Goal: Task Accomplishment & Management: Use online tool/utility

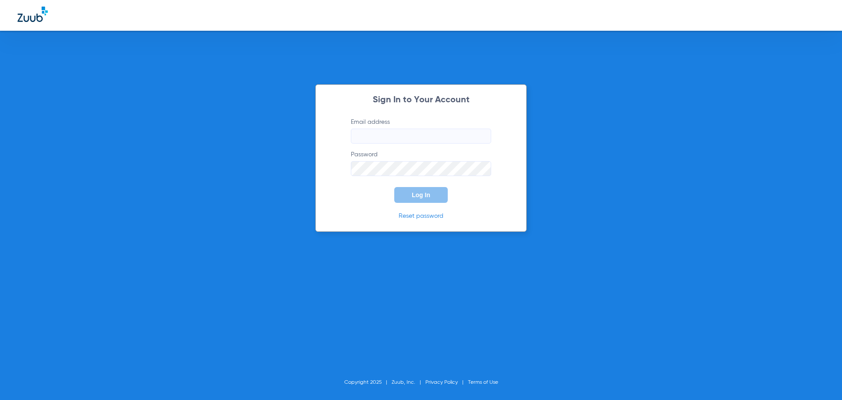
type input "[PERSON_NAME][EMAIL_ADDRESS][DOMAIN_NAME]"
click at [426, 198] on button "Log In" at bounding box center [421, 195] width 54 height 16
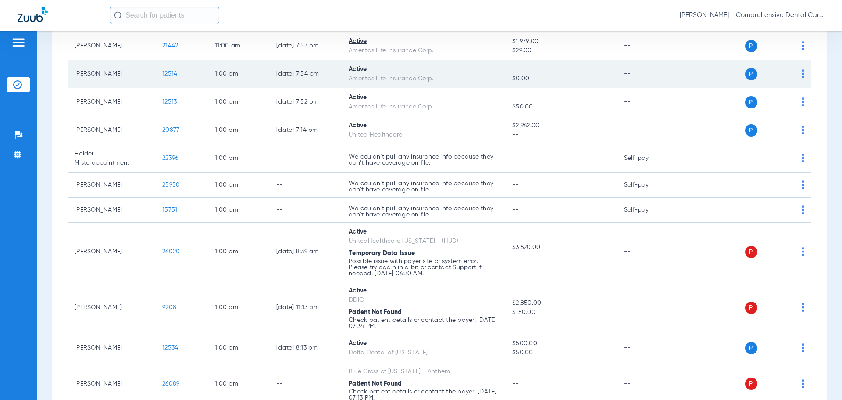
scroll to position [1140, 0]
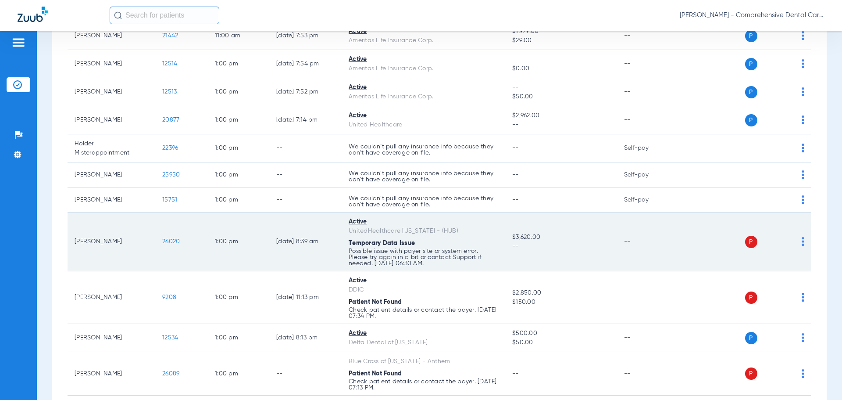
click at [175, 240] on span "26020" at bounding box center [171, 241] width 18 height 6
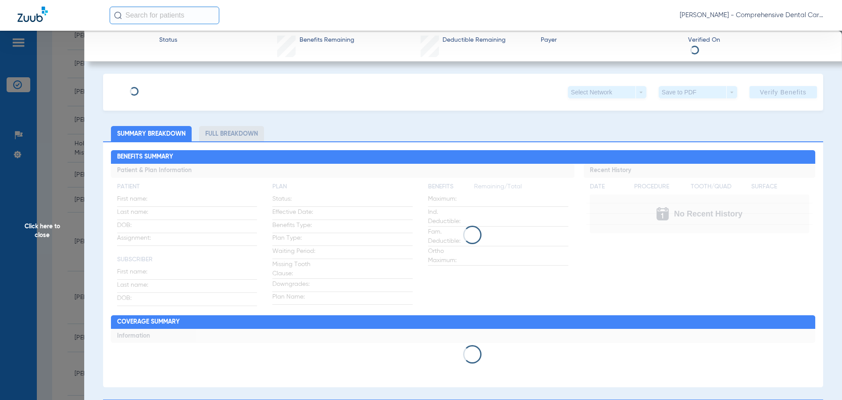
type input "[PERSON_NAME]"
type input "[DATE]"
type input "994729710"
type input "1825090"
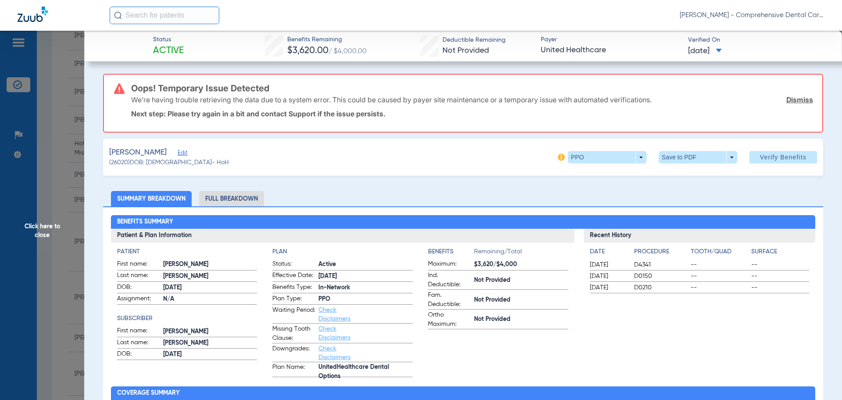
click at [178, 150] on span "Edit" at bounding box center [182, 154] width 8 height 8
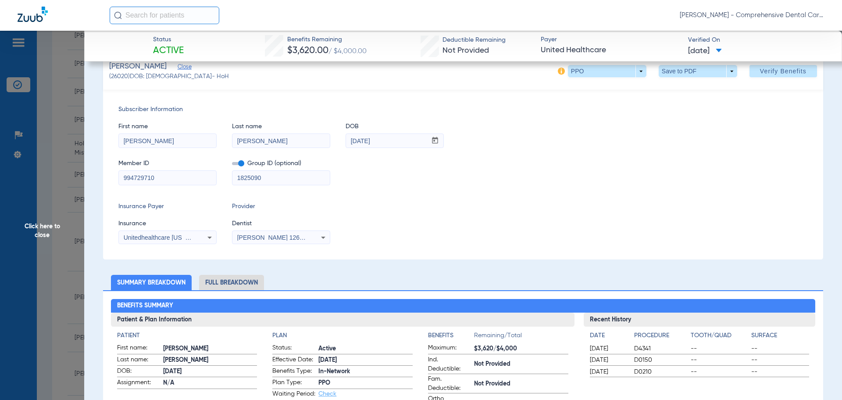
scroll to position [132, 0]
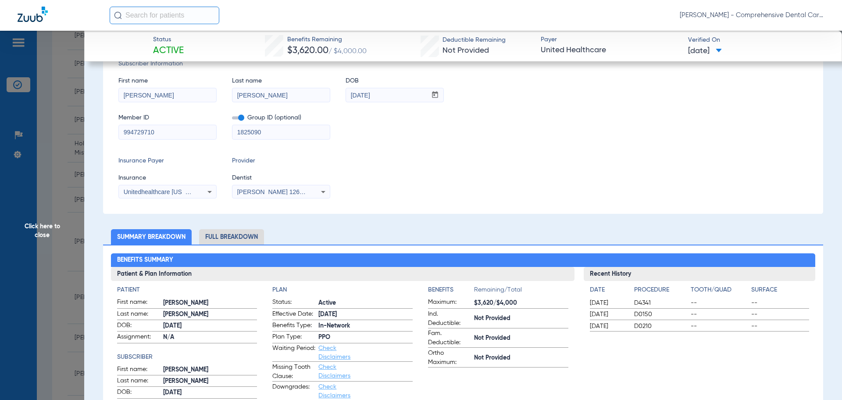
click at [163, 185] on mat-select "Unitedhealthcare [US_STATE] - (Hub)" at bounding box center [167, 192] width 98 height 14
click at [170, 188] on span "Unitedhealthcare [US_STATE] - (Hub)" at bounding box center [175, 191] width 103 height 7
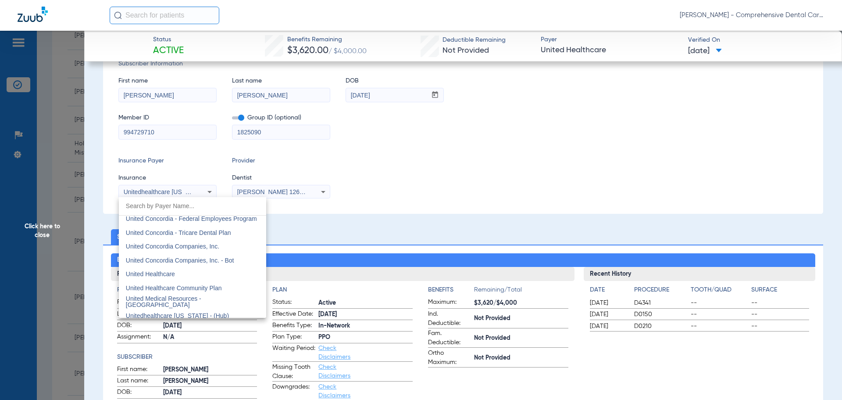
scroll to position [5183, 0]
click at [162, 320] on div at bounding box center [421, 200] width 842 height 400
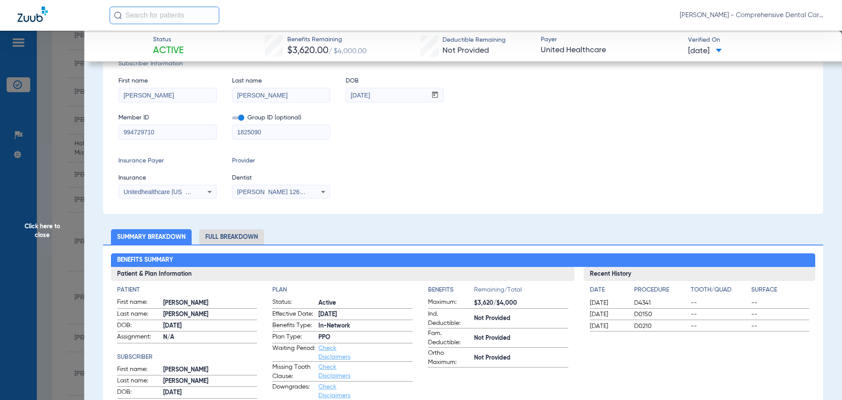
click at [174, 192] on span "Unitedhealthcare [US_STATE] - (Hub)" at bounding box center [175, 191] width 103 height 7
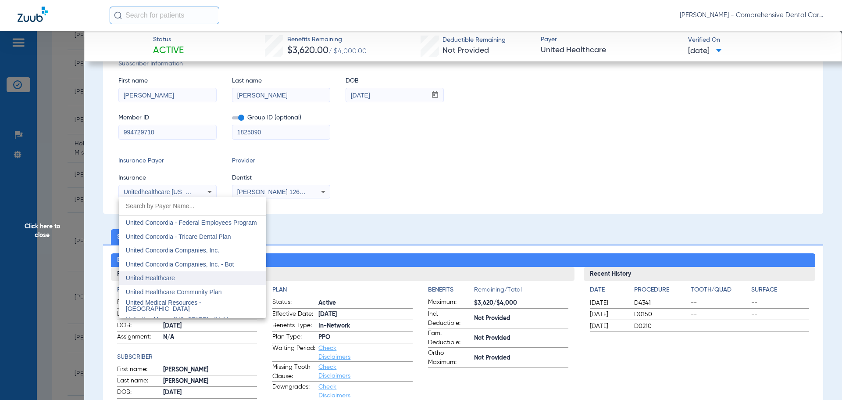
scroll to position [5227, 0]
click at [170, 269] on mat-option "United Healthcare" at bounding box center [192, 273] width 147 height 14
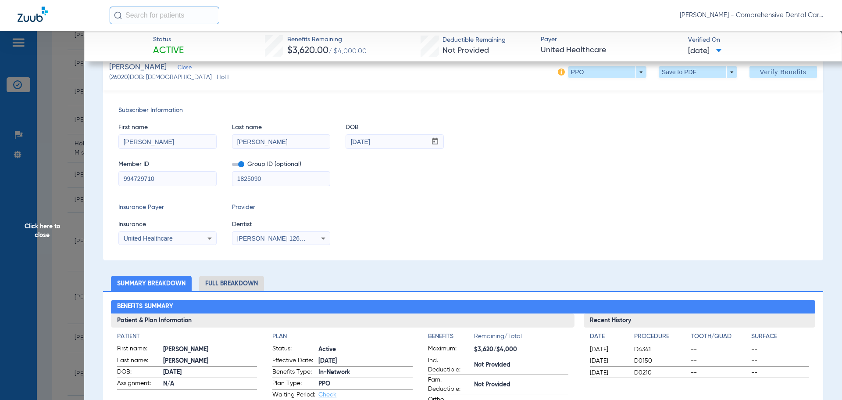
scroll to position [0, 0]
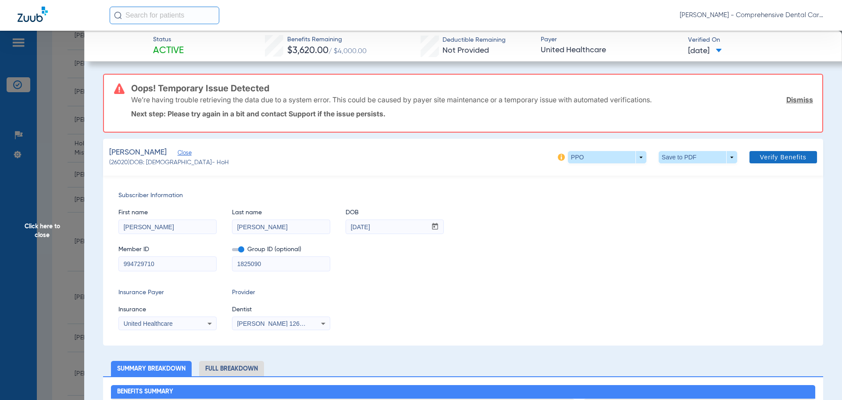
click at [778, 151] on span at bounding box center [784, 156] width 68 height 21
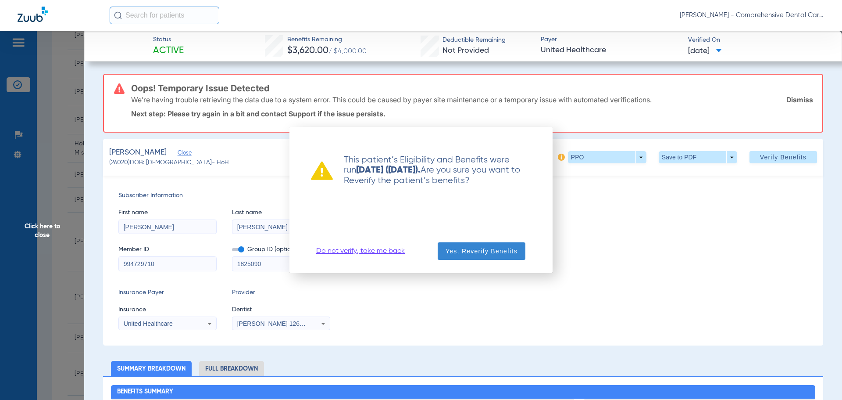
click at [467, 253] on span "Yes, Reverify Benefits" at bounding box center [482, 250] width 72 height 9
